Goal: Register for event/course

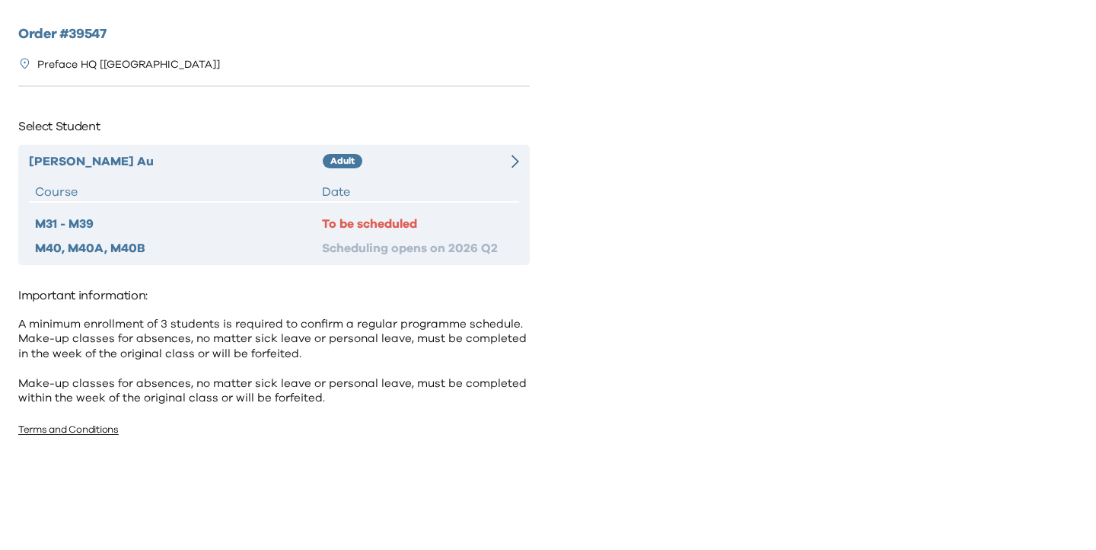
click at [454, 172] on div "Ho Ching Au Adult Course Date M31 - M39 To be scheduled M40, M40A, M40B Schedul…" at bounding box center [274, 205] width 512 height 120
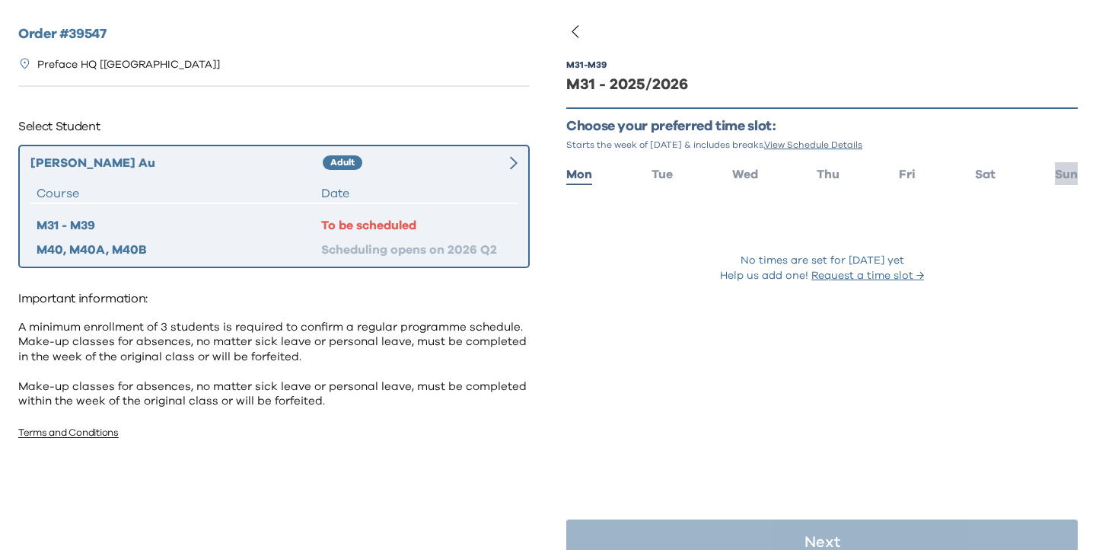
click at [1067, 174] on span "Sun" at bounding box center [1066, 174] width 23 height 12
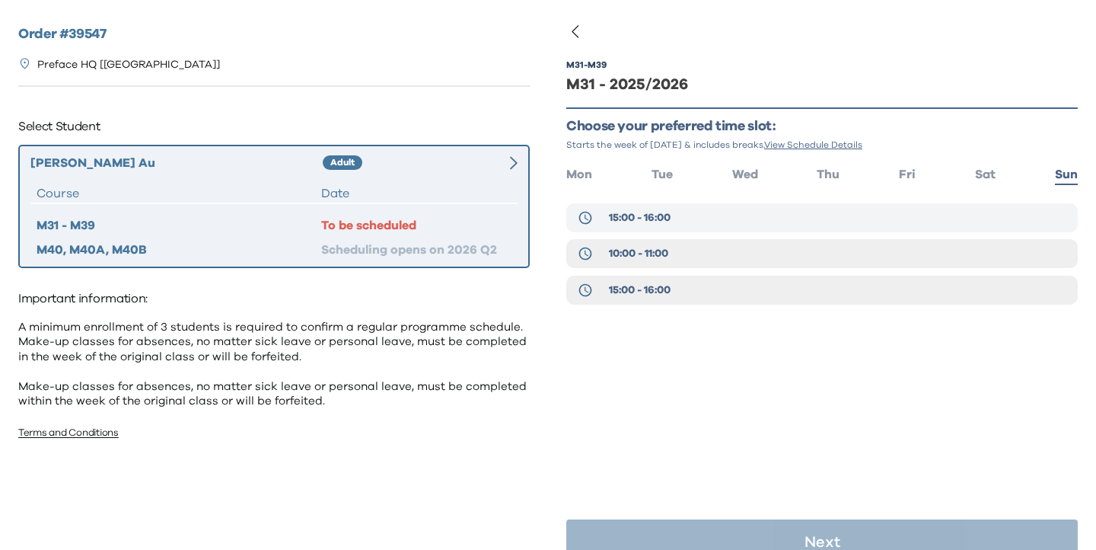
click at [772, 206] on button "15:00 - 16:00" at bounding box center [822, 217] width 512 height 29
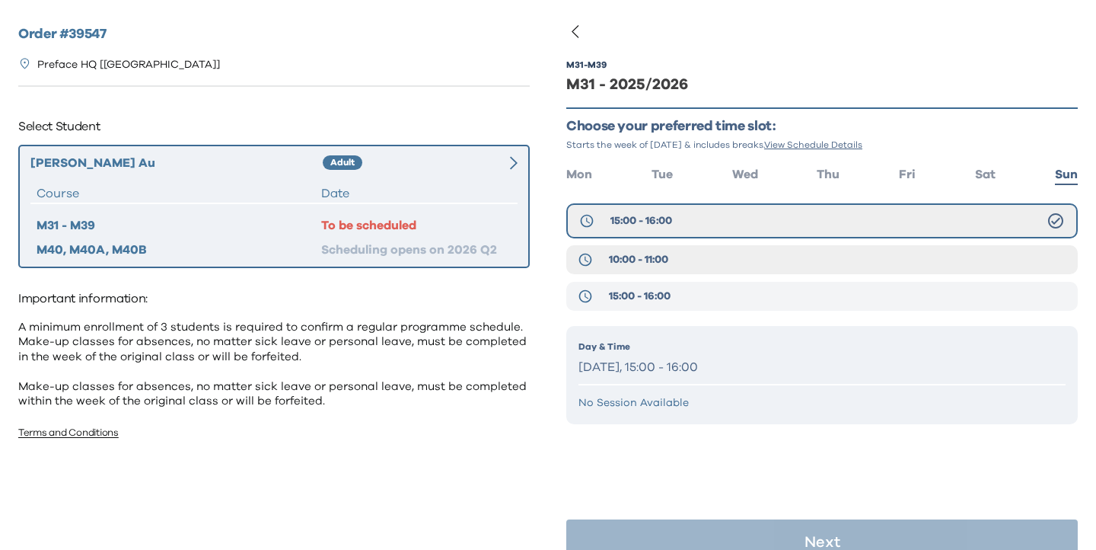
click at [774, 291] on button "15:00 - 16:00" at bounding box center [822, 296] width 512 height 29
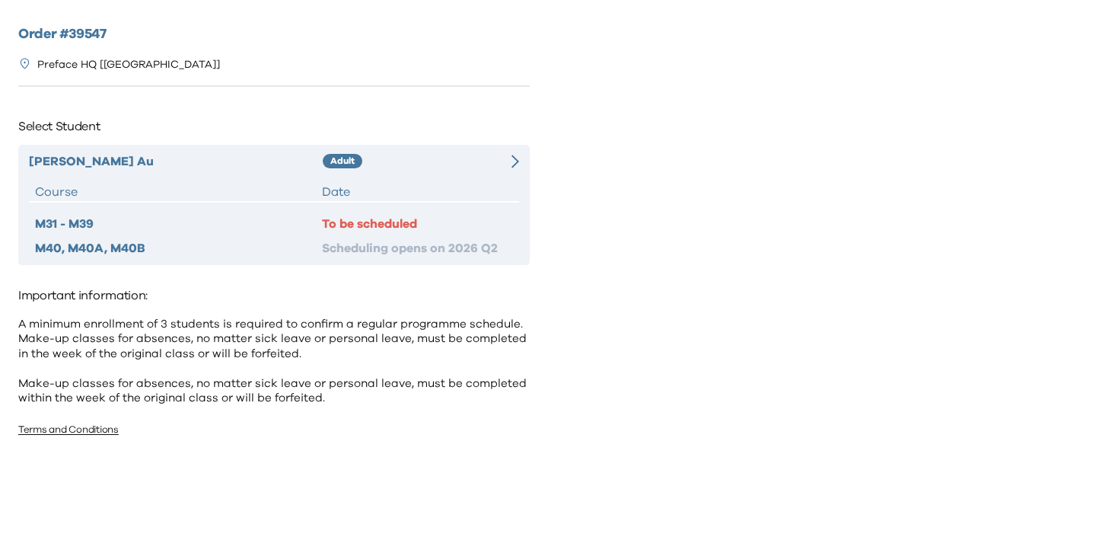
click at [422, 166] on div "Adult" at bounding box center [408, 161] width 171 height 18
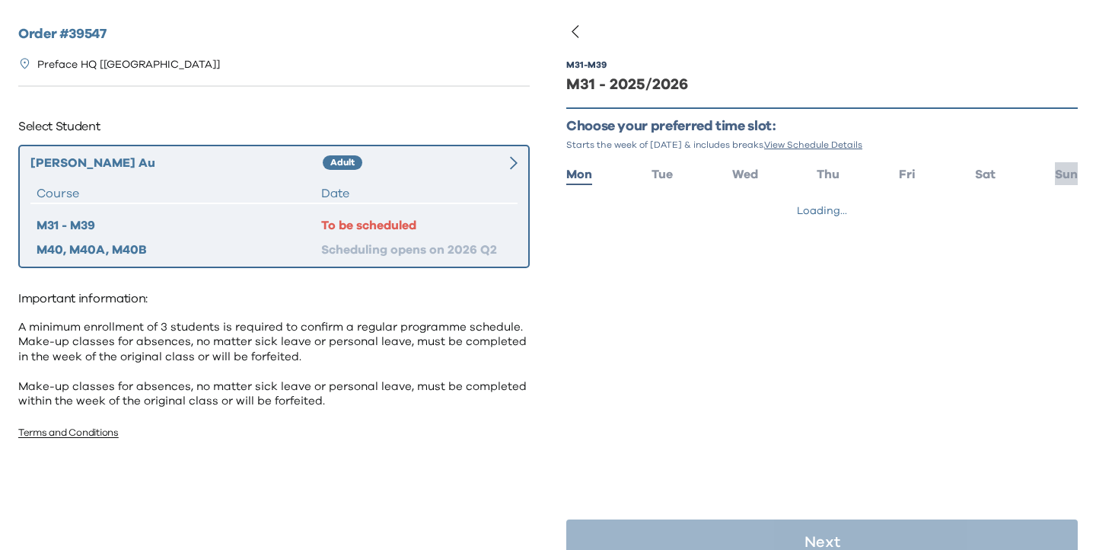
click at [1057, 177] on span "Sun" at bounding box center [1066, 174] width 23 height 12
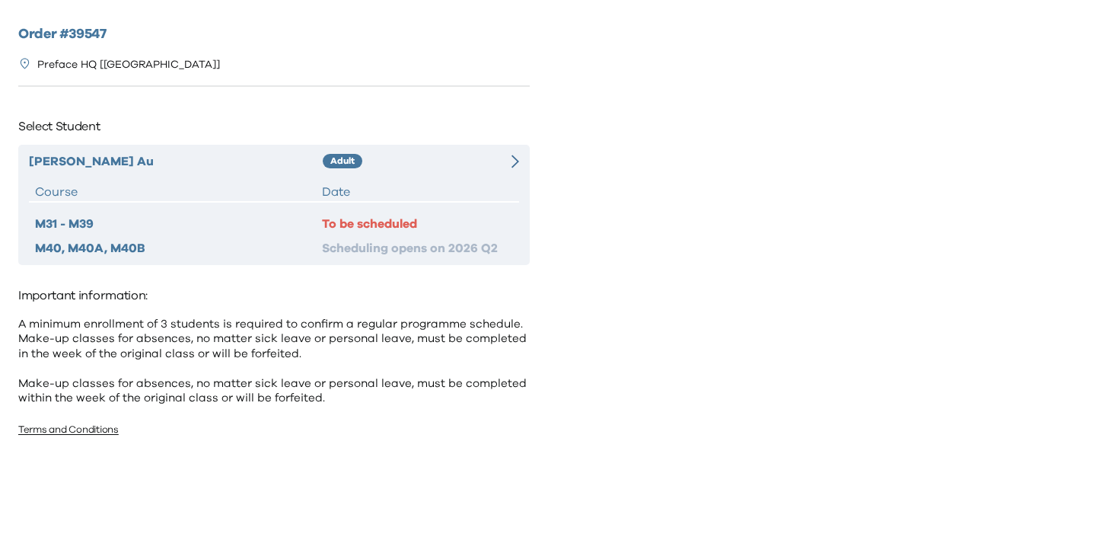
click at [456, 175] on div "Ho Ching Au Adult Course Date M31 - M39 To be scheduled M40, M40A, M40B Schedul…" at bounding box center [274, 205] width 512 height 120
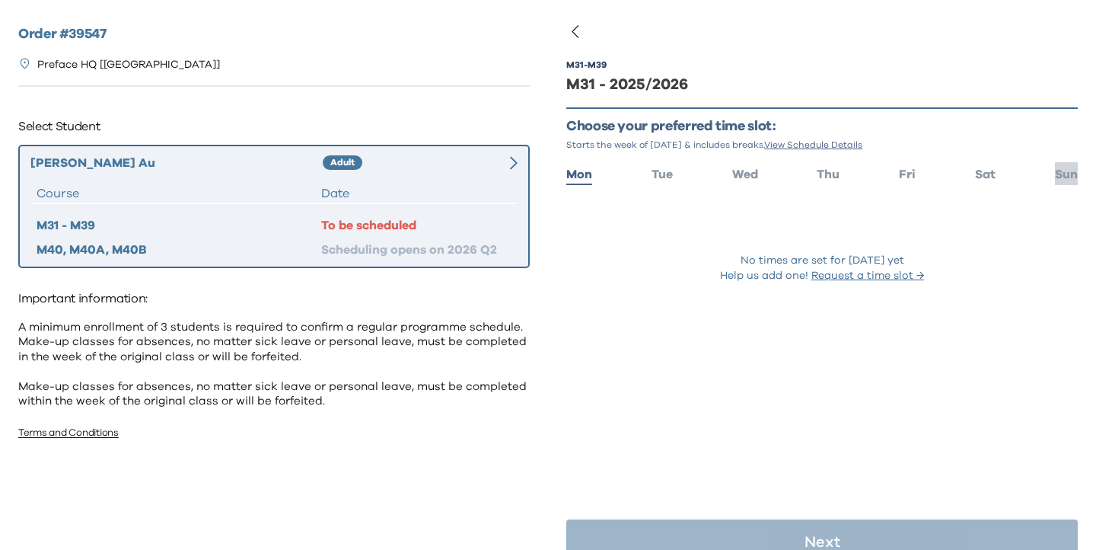
click at [1069, 177] on span "Sun" at bounding box center [1066, 174] width 23 height 12
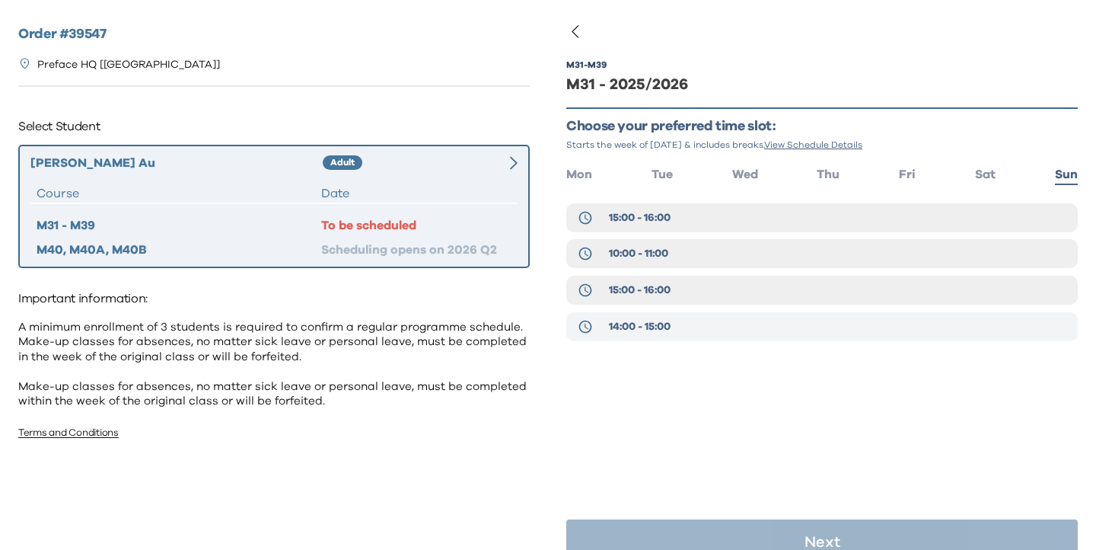
click at [712, 327] on button "14:00 - 15:00" at bounding box center [822, 326] width 512 height 29
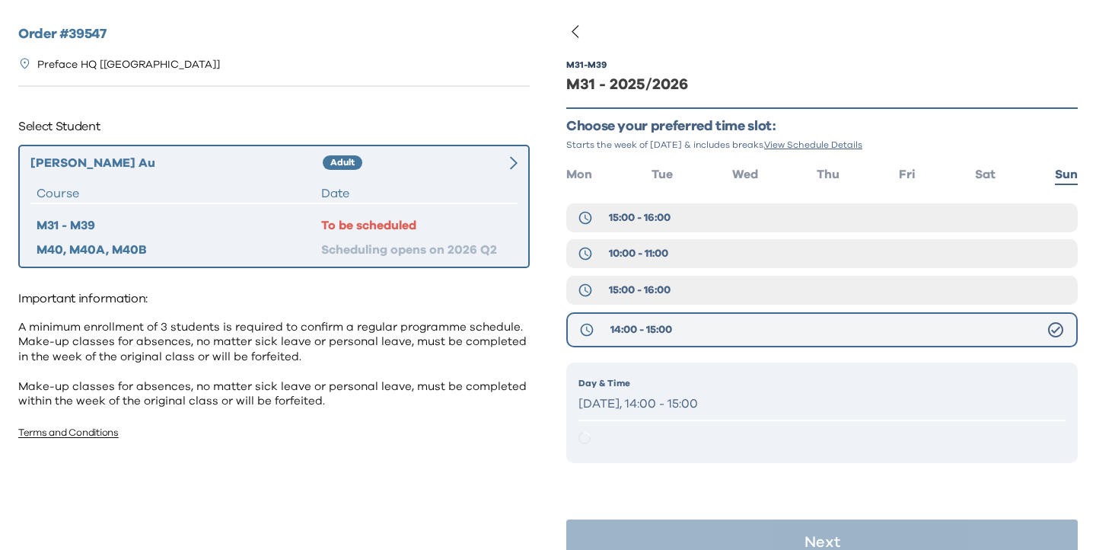
scroll to position [30, 0]
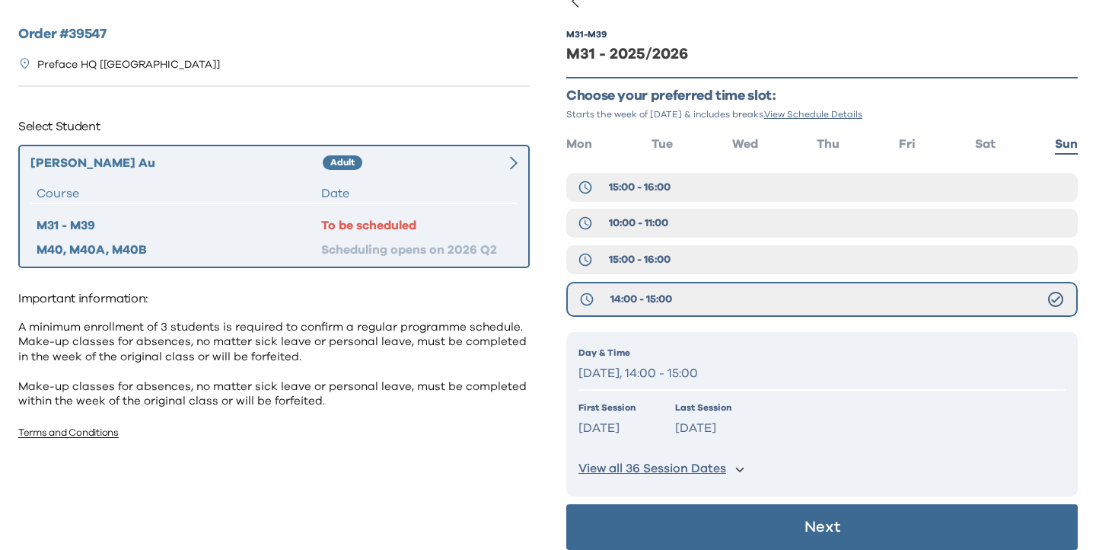
click at [718, 519] on button "Next" at bounding box center [822, 527] width 512 height 46
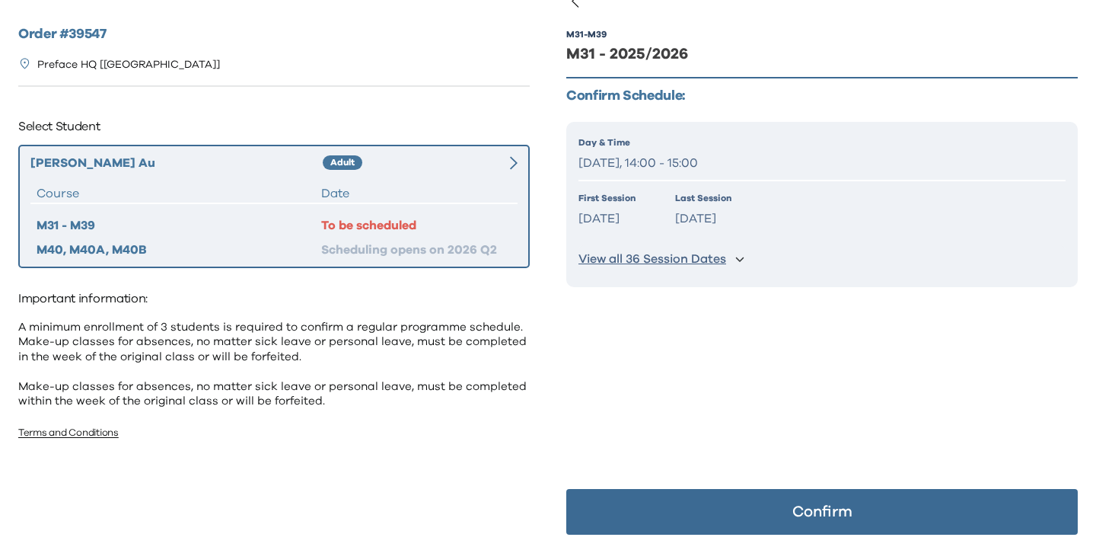
click at [718, 519] on button "Confirm" at bounding box center [822, 512] width 512 height 46
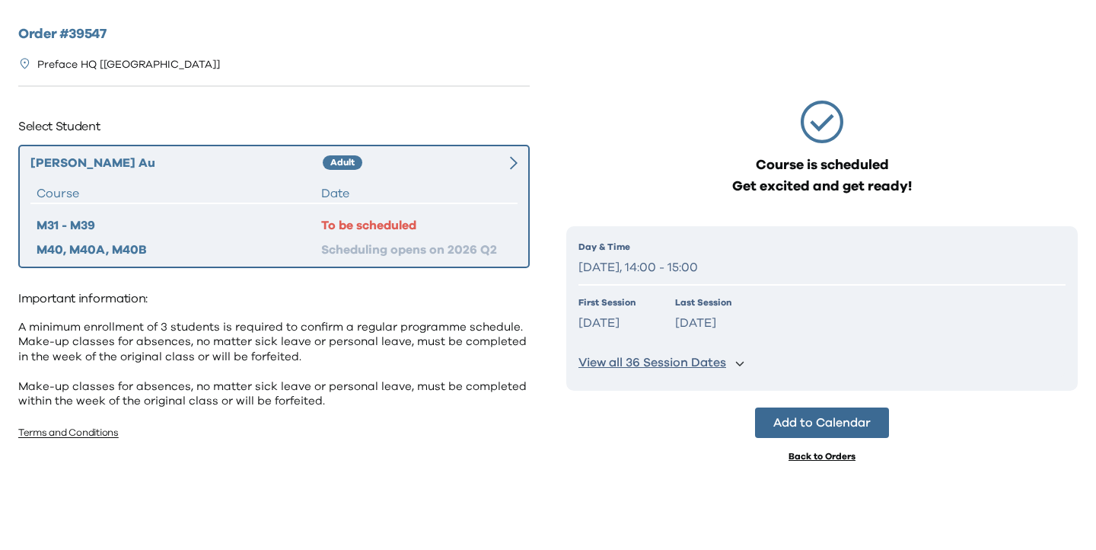
scroll to position [0, 0]
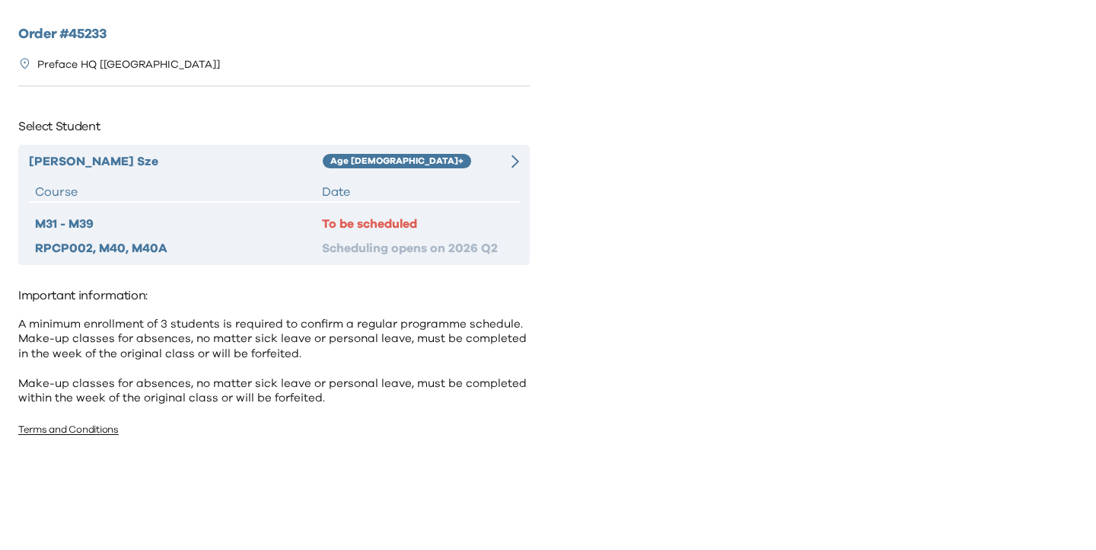
click at [491, 179] on div "[PERSON_NAME] Age [DEMOGRAPHIC_DATA]+ Course Date M31 - M39 To be scheduled RPC…" at bounding box center [274, 205] width 512 height 120
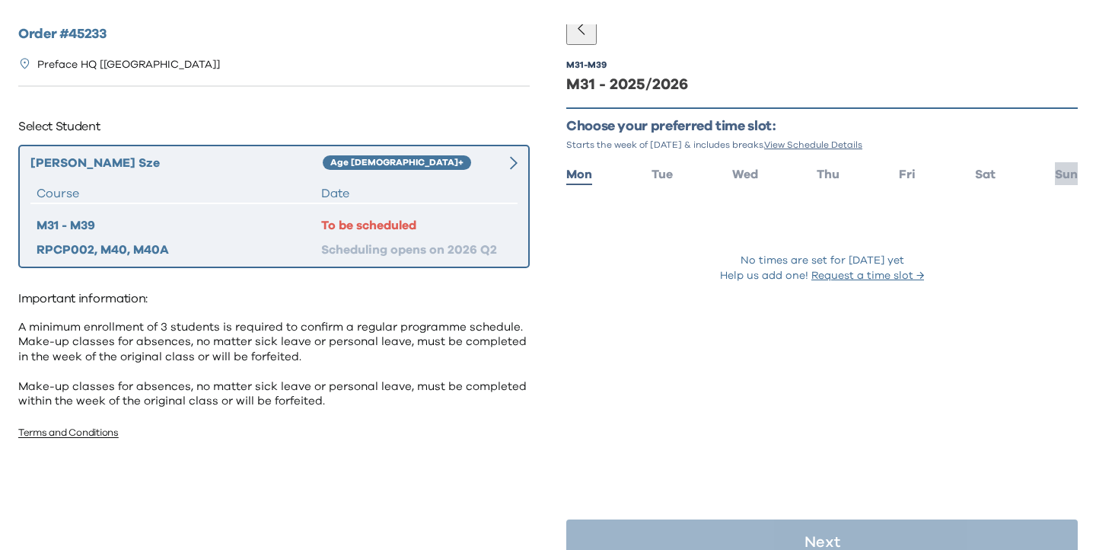
click at [1061, 175] on span "Sun" at bounding box center [1066, 174] width 23 height 12
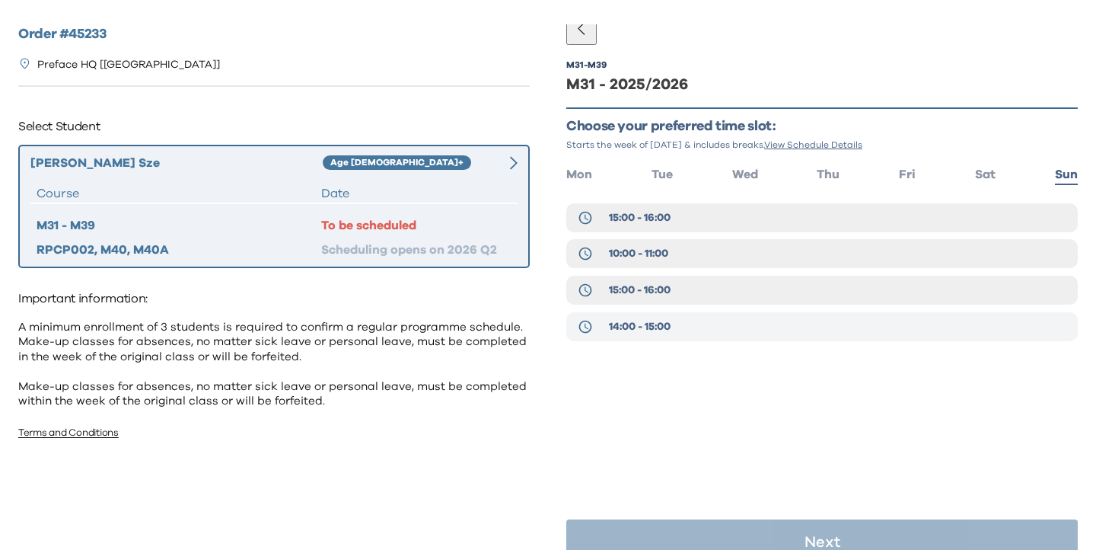
click at [774, 329] on button "14:00 - 15:00" at bounding box center [822, 326] width 512 height 29
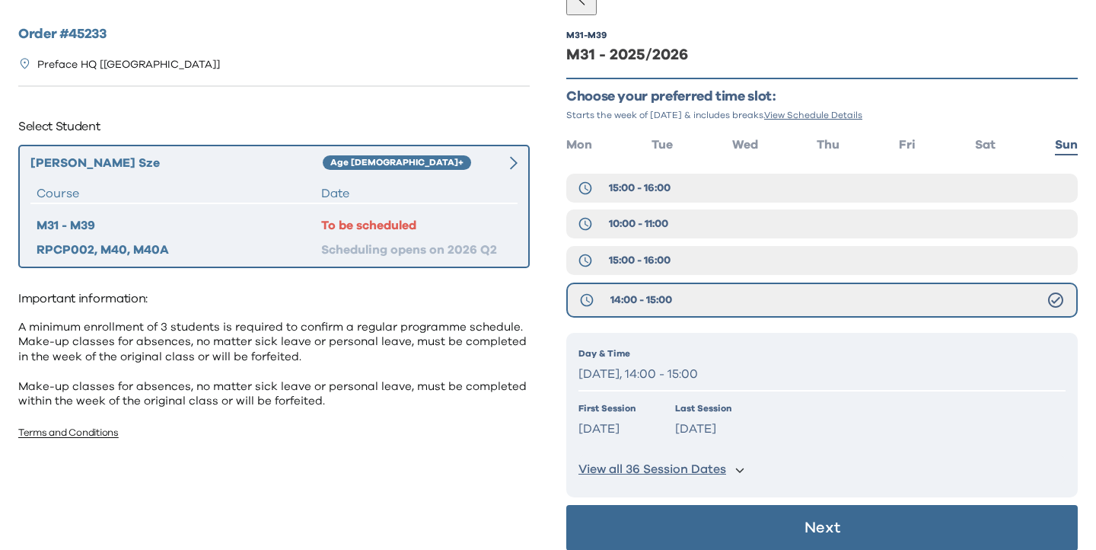
scroll to position [46, 0]
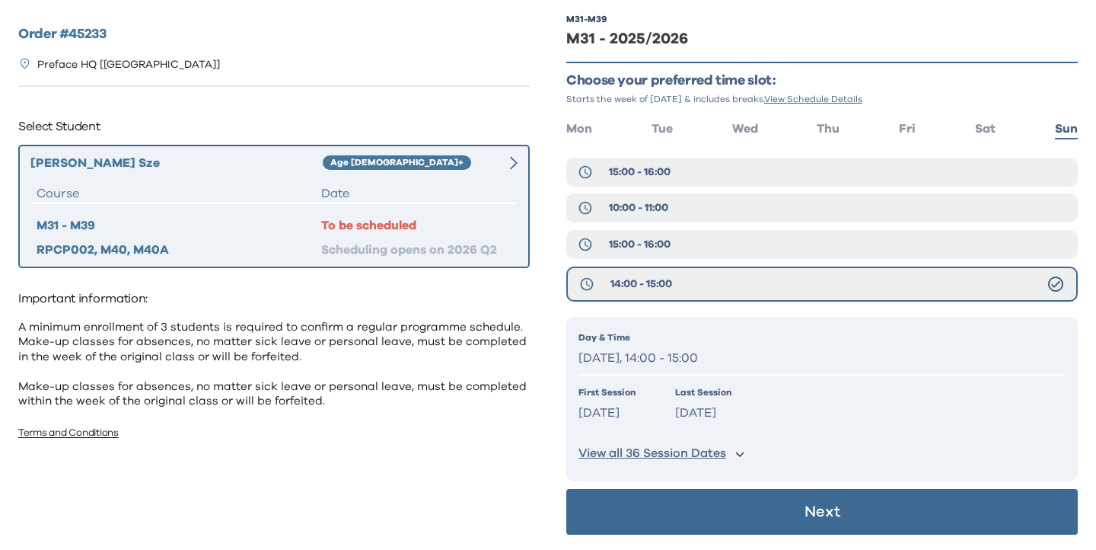
click at [777, 491] on button "Next" at bounding box center [822, 512] width 512 height 46
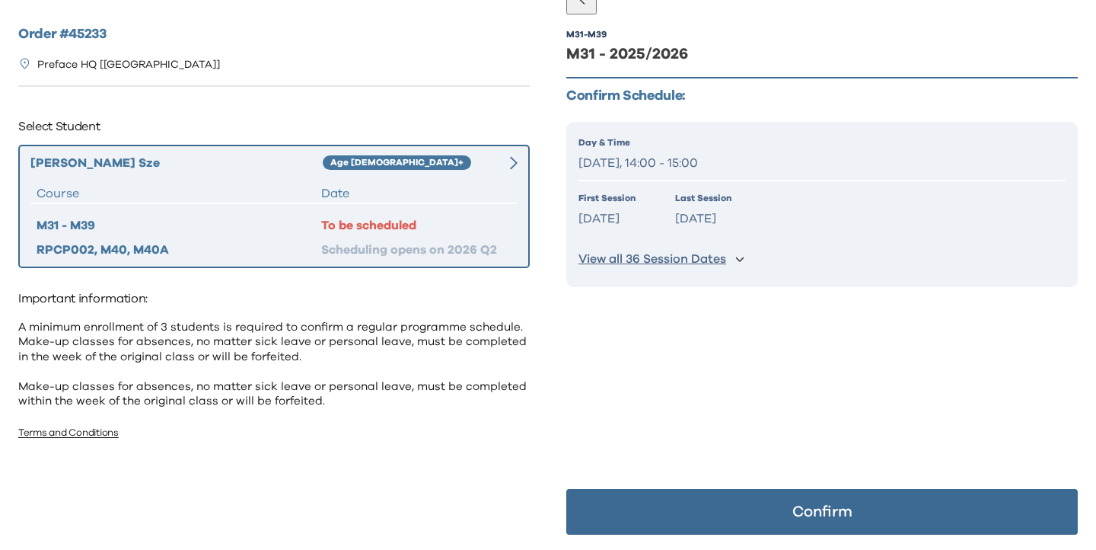
click at [777, 503] on button "Confirm" at bounding box center [822, 512] width 512 height 46
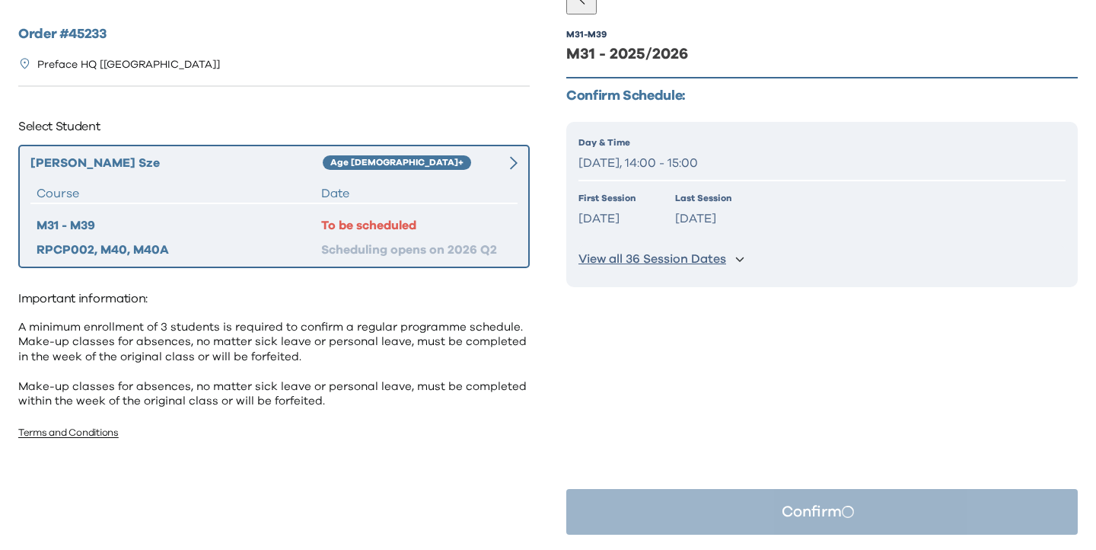
scroll to position [0, 0]
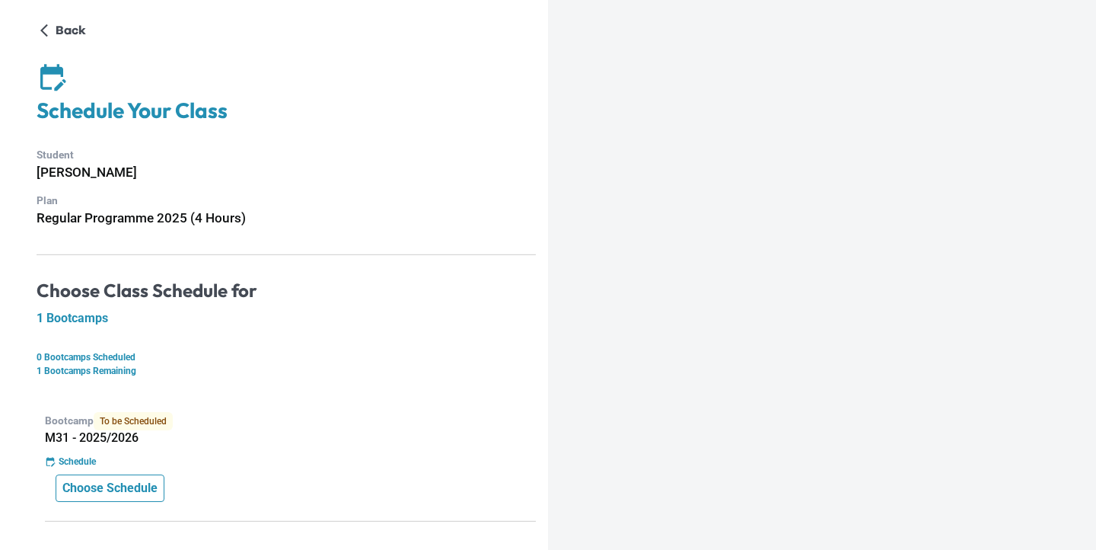
click at [125, 486] on p "Choose Schedule" at bounding box center [109, 488] width 95 height 18
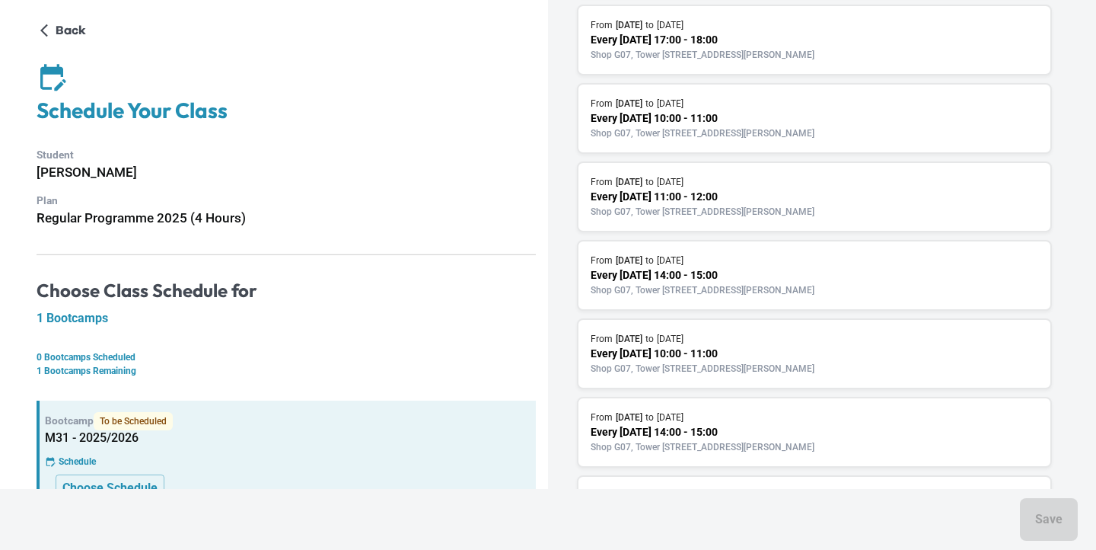
scroll to position [548, 0]
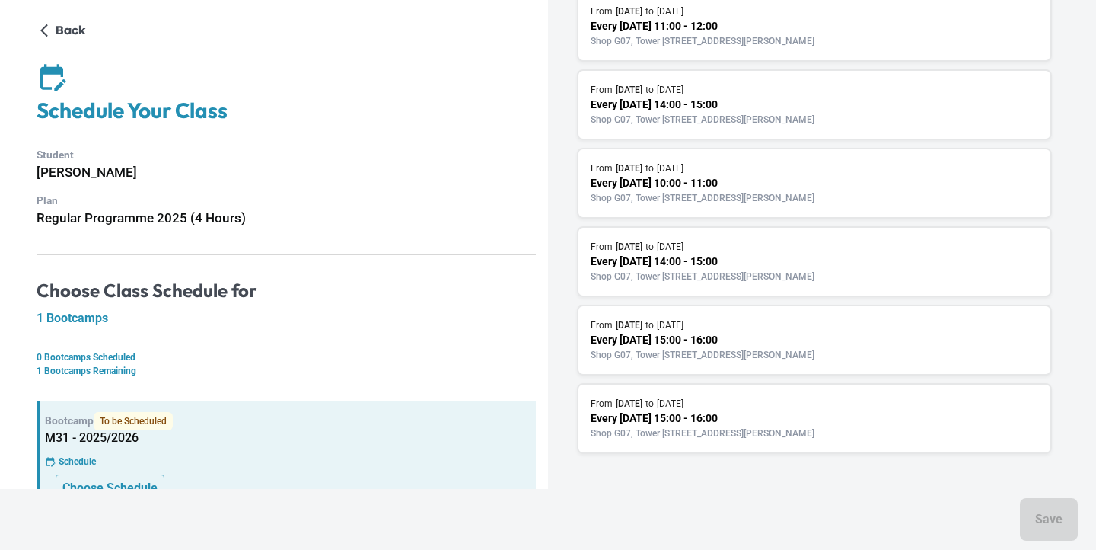
click at [747, 260] on p "Every [DATE] 14:00 - 15:00" at bounding box center [815, 262] width 448 height 16
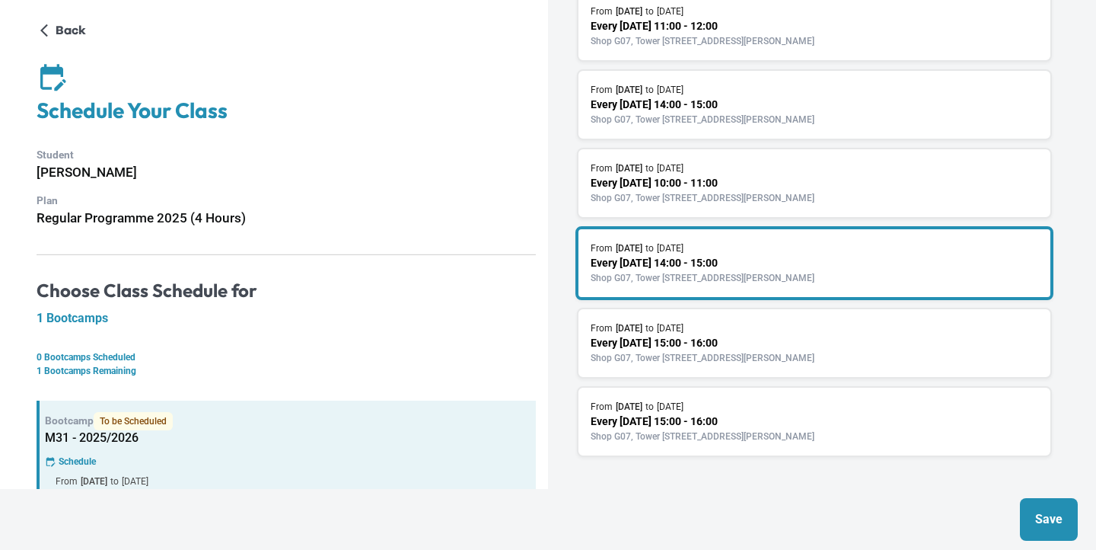
click at [1041, 510] on p "Save" at bounding box center [1049, 519] width 27 height 18
